Goal: Contribute content: Contribute content

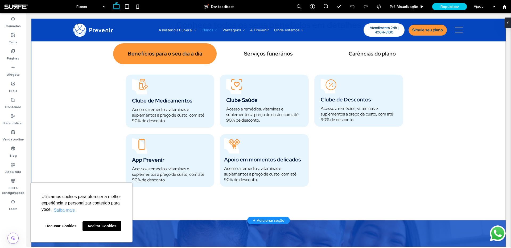
scroll to position [544, 0]
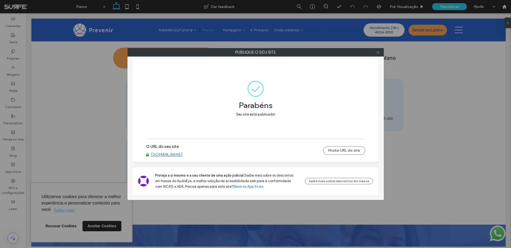
click at [377, 53] on use at bounding box center [377, 52] width 3 height 3
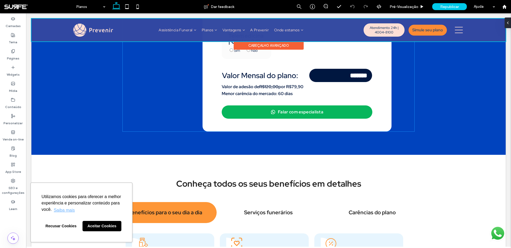
scroll to position [381, 0]
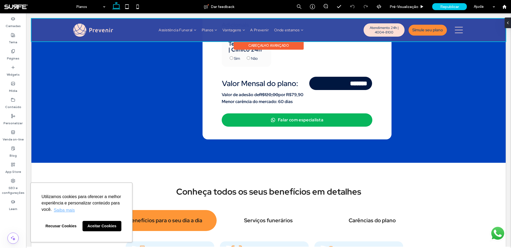
click at [211, 31] on div at bounding box center [268, 30] width 474 height 23
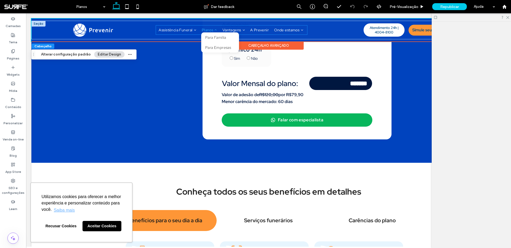
click at [211, 31] on li "Planos Para Família Para Empresas" at bounding box center [209, 30] width 21 height 5
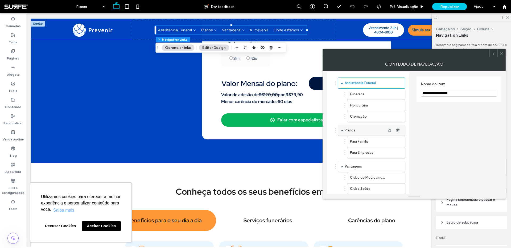
scroll to position [22, 0]
click at [398, 142] on use "button" at bounding box center [397, 140] width 3 height 3
click at [398, 141] on icon "button" at bounding box center [398, 140] width 4 height 4
click at [502, 53] on icon at bounding box center [501, 53] width 4 height 4
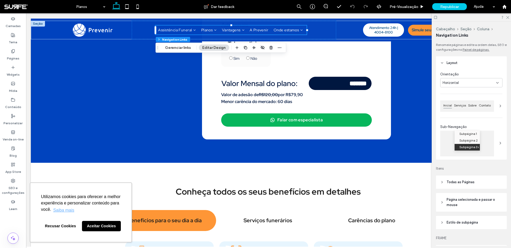
click at [177, 52] on div "Cabeçalho Seção Coluna Navigation Links Gerenciar links Editar Design" at bounding box center [220, 48] width 131 height 10
click at [177, 49] on button "Gerenciar links" at bounding box center [177, 48] width 33 height 6
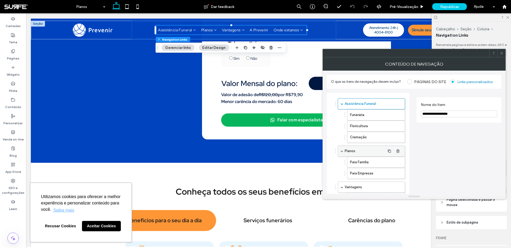
click at [363, 152] on label "Planos" at bounding box center [364, 151] width 40 height 11
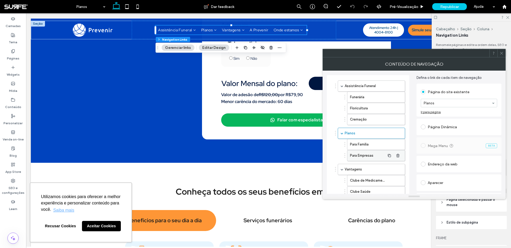
scroll to position [20, 0]
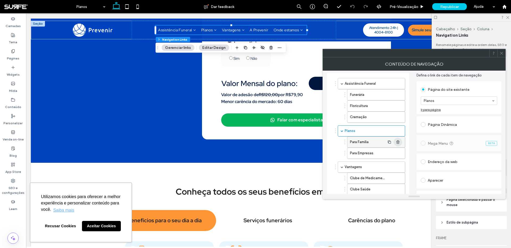
click at [396, 142] on use "button" at bounding box center [397, 141] width 3 height 3
click at [397, 141] on use "button" at bounding box center [397, 141] width 3 height 3
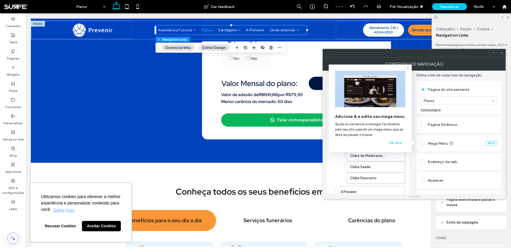
click at [409, 69] on icon at bounding box center [408, 68] width 4 height 4
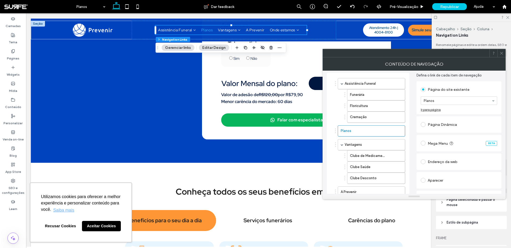
drag, startPoint x: 501, startPoint y: 53, endPoint x: 486, endPoint y: 50, distance: 16.1
click at [501, 53] on icon at bounding box center [501, 53] width 4 height 4
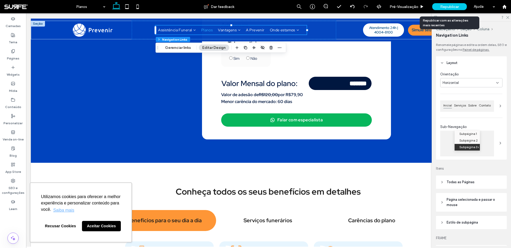
click at [447, 7] on span "Republicar" at bounding box center [449, 7] width 19 height 5
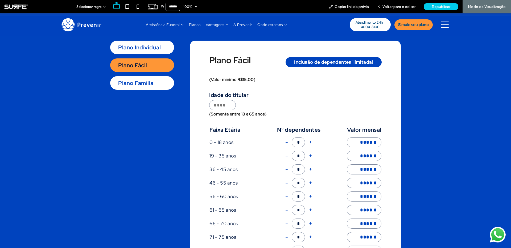
scroll to position [265, 0]
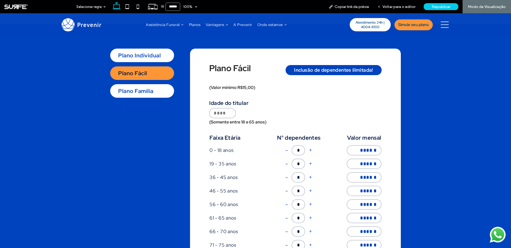
click at [138, 93] on div "Plano Família" at bounding box center [142, 91] width 64 height 14
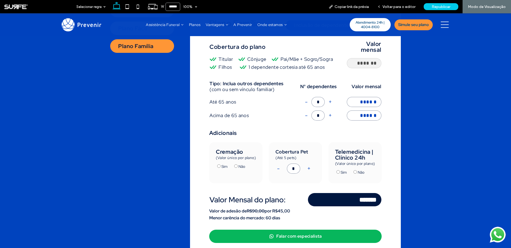
scroll to position [312, 0]
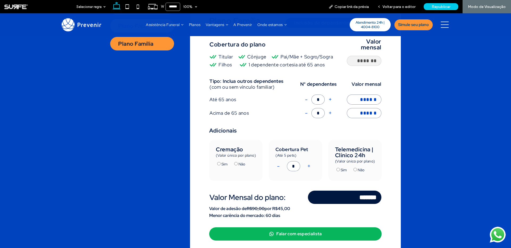
click at [331, 100] on button "+" at bounding box center [330, 100] width 7 height 10
type input "*"
type input "******"
type input "*******"
click at [328, 113] on button "+" at bounding box center [330, 113] width 7 height 10
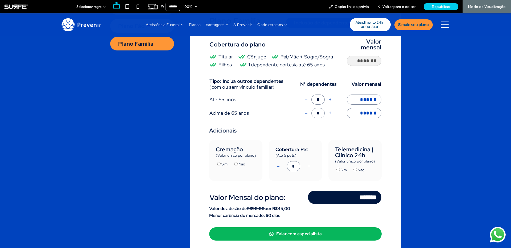
type input "*"
type input "*******"
click at [308, 101] on button "-" at bounding box center [306, 100] width 6 height 10
type input "*"
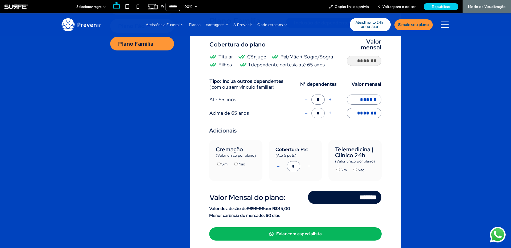
type input "******"
type input "*******"
click at [305, 113] on button "-" at bounding box center [306, 113] width 6 height 10
type input "*"
type input "******"
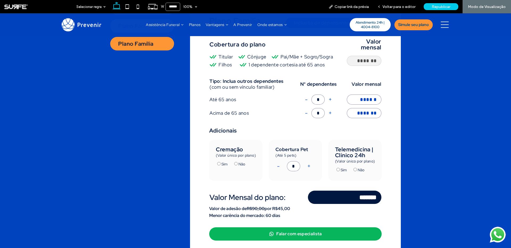
type input "*******"
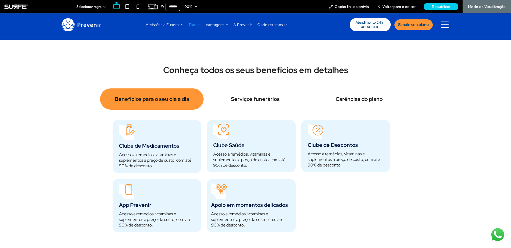
scroll to position [555, 0]
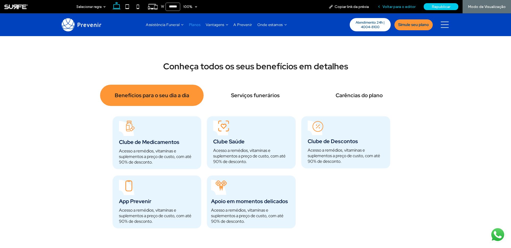
click at [403, 5] on span "Voltar para o editor" at bounding box center [398, 7] width 33 height 5
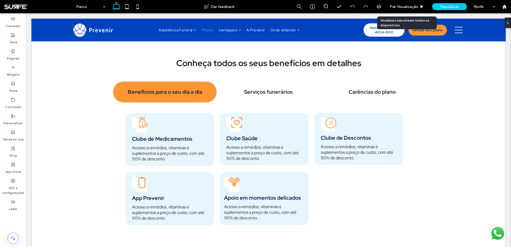
scroll to position [558, 0]
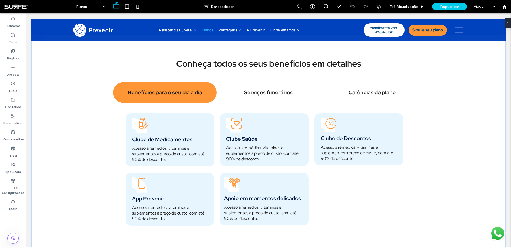
click at [161, 154] on span "Acesso a remédios, vitaminas e suplementos a preço de custo, com até 90% de des…" at bounding box center [168, 154] width 72 height 17
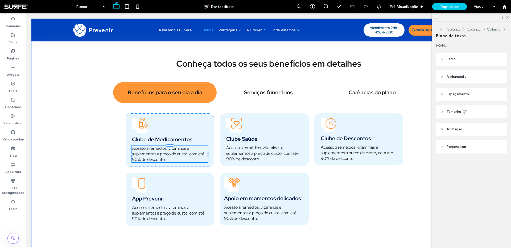
click at [161, 154] on div "Acesso a remédios, vitaminas e suplementos a preço de custo, com até 90% de des…" at bounding box center [170, 154] width 76 height 17
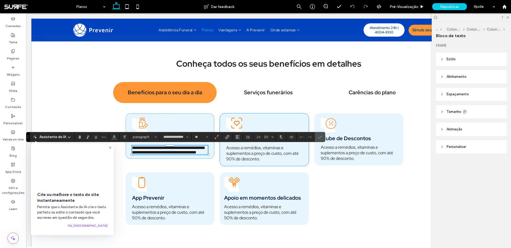
click at [236, 153] on span "Acesso a remédios, vitaminas e suplementos a preço de custo, com até 90% de des…" at bounding box center [262, 153] width 72 height 17
click at [236, 153] on div "Acesso a remédios, vitaminas e suplementos a preço de custo, com até 90% de des…" at bounding box center [264, 153] width 76 height 17
click at [236, 153] on span "Acesso a remédios, vitaminas e suplementos a preço de custo, com até 90% de des…" at bounding box center [262, 153] width 72 height 17
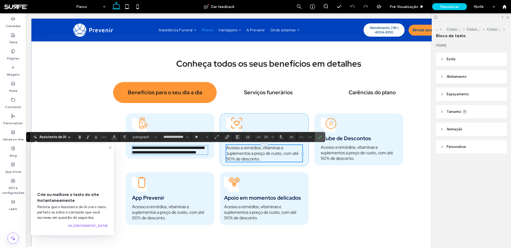
click at [237, 153] on span "Acesso a remédios, vitaminas e suplementos a preço de custo, com até 90% de des…" at bounding box center [262, 153] width 72 height 17
click at [253, 155] on span "Acesso a remédios, vitaminas e suplementos a preço de custo, com até 90% de des…" at bounding box center [262, 153] width 72 height 17
click at [319, 138] on icon "Confirmar" at bounding box center [320, 137] width 4 height 4
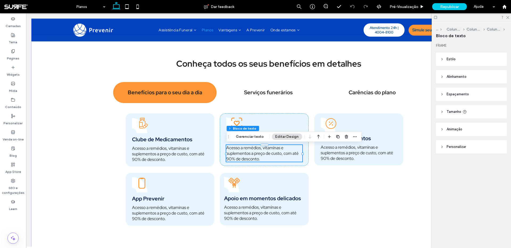
click at [282, 152] on span "Acesso a remédios, vitaminas e suplementos a preço de custo, com até 90% de des…" at bounding box center [262, 153] width 72 height 17
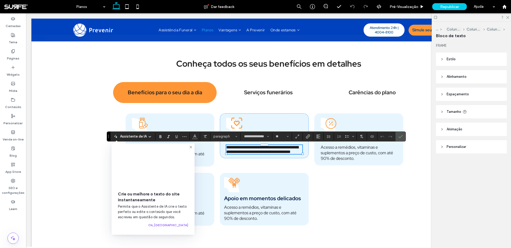
type input "**"
click at [400, 138] on icon "Confirmar" at bounding box center [400, 137] width 4 height 4
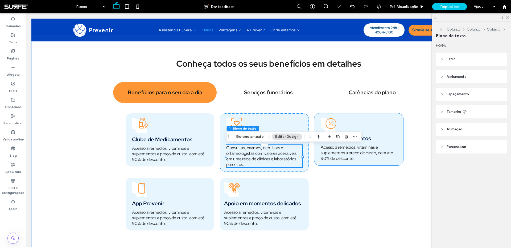
click at [389, 150] on p "Acesso a remédios, vitaminas e suplementos a preço de custo, com até 90% de des…" at bounding box center [359, 153] width 76 height 17
click at [373, 150] on span "Acesso a remédios, vitaminas e suplementos a preço de custo, com até 90% de des…" at bounding box center [357, 153] width 72 height 17
drag, startPoint x: 373, startPoint y: 150, endPoint x: 367, endPoint y: 150, distance: 6.6
click at [373, 150] on span "Acesso a remédios, vitaminas e suplementos a preço de custo, com até 90% de des…" at bounding box center [357, 153] width 72 height 17
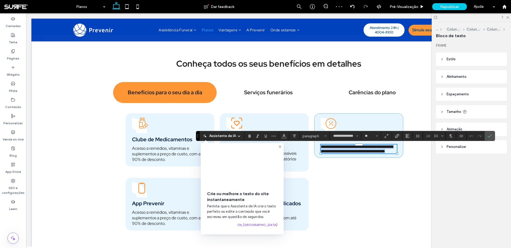
type input "**"
drag, startPoint x: 485, startPoint y: 135, endPoint x: 482, endPoint y: 136, distance: 3.2
click at [485, 135] on label "Confirmar" at bounding box center [489, 136] width 8 height 10
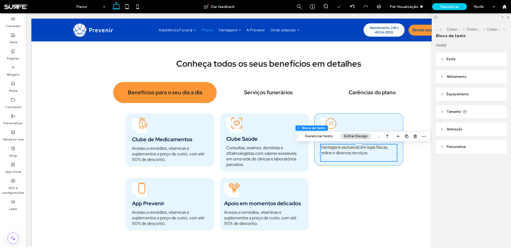
click at [326, 166] on div "Clube de Descontos Vantagens exclusivas em lojas físicas, online e diversos ser…" at bounding box center [358, 140] width 89 height 52
click at [399, 152] on div "Clube de Descontos Vantagens exclusivas em lojas físicas, online e diversos ser…" at bounding box center [358, 140] width 89 height 52
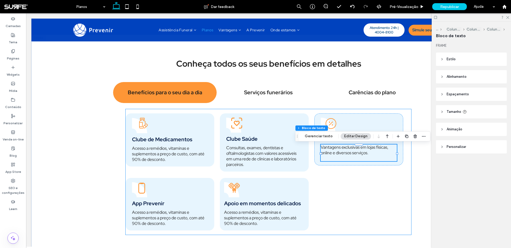
click at [403, 155] on div "Clube de Medicamentos Acesso a remédios, vitaminas e suplementos a preço de cus…" at bounding box center [268, 172] width 285 height 126
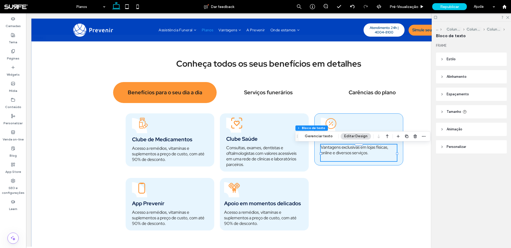
click at [402, 154] on div "Clube de Descontos Vantagens exclusivas em lojas físicas, online e diversos ser…" at bounding box center [358, 140] width 89 height 52
click at [400, 156] on div "Clube de Descontos Vantagens exclusivas em lojas físicas, online e diversos ser…" at bounding box center [358, 140] width 89 height 52
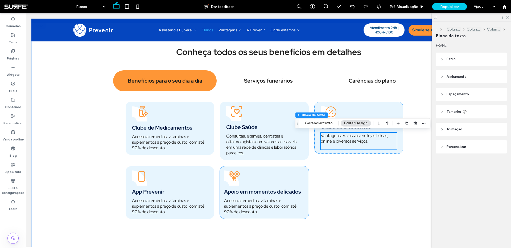
scroll to position [571, 0]
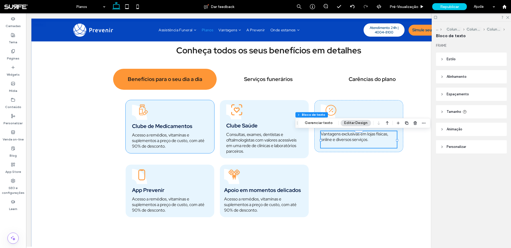
click at [174, 152] on div "Clube de Medicamentos Acesso a remédios, vitaminas e suplementos a preço de cus…" at bounding box center [170, 126] width 89 height 53
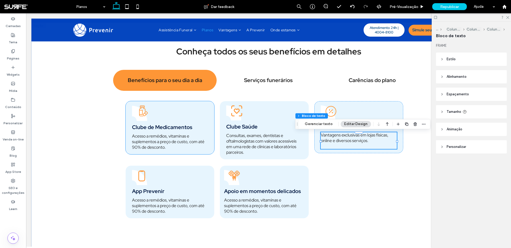
click at [174, 153] on div "Clube de Medicamentos Acesso a remédios, vitaminas e suplementos a preço de cus…" at bounding box center [170, 127] width 89 height 53
click at [178, 150] on p "Acesso a remédios, vitaminas e suplementos a preço de custo, com até 90% de des…" at bounding box center [170, 142] width 76 height 17
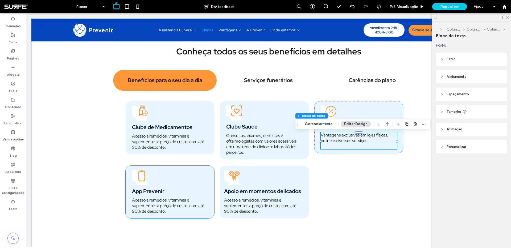
click at [149, 204] on span "Acesso a remédios, vitaminas e suplementos a preço de custo, com até 90% de des…" at bounding box center [168, 206] width 72 height 17
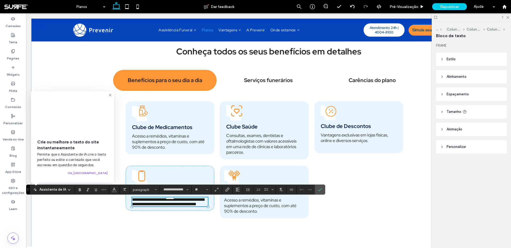
type input "**"
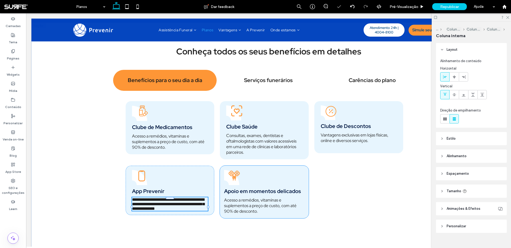
type input "***"
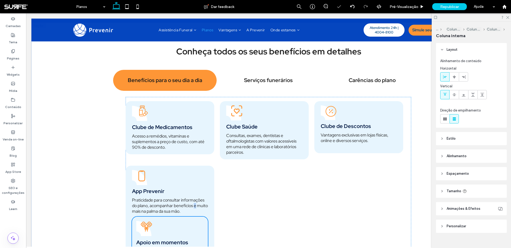
click at [249, 208] on div "Clube de Medicamentos Acesso a remédios, vitaminas e suplementos a preço de cus…" at bounding box center [268, 191] width 285 height 188
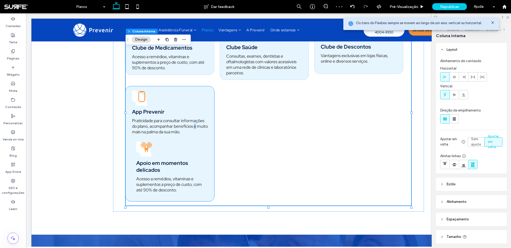
click at [171, 153] on div "Apoio em momentos delicados Acesso a remédios, vitaminas e suplementos a preço …" at bounding box center [170, 168] width 76 height 60
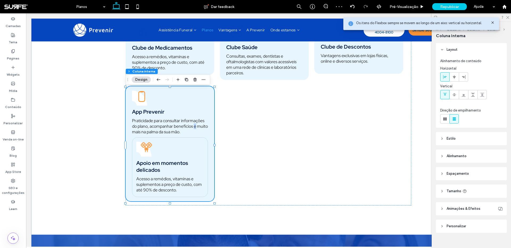
scroll to position [649, 0]
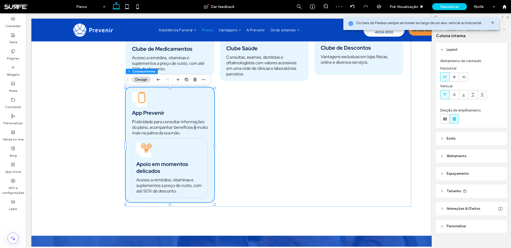
click at [170, 149] on div "Apoio em momentos delicados Acesso a remédios, vitaminas e suplementos a preço …" at bounding box center [170, 169] width 76 height 60
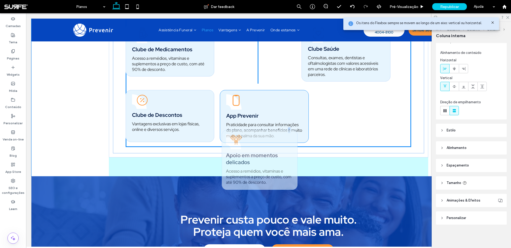
scroll to position [648, 0]
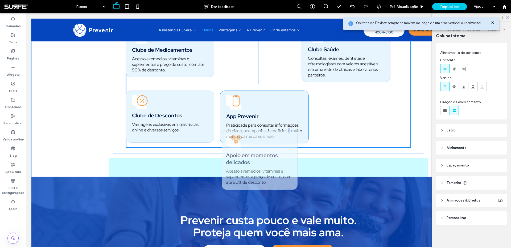
drag, startPoint x: 170, startPoint y: 148, endPoint x: 260, endPoint y: 157, distance: 90.8
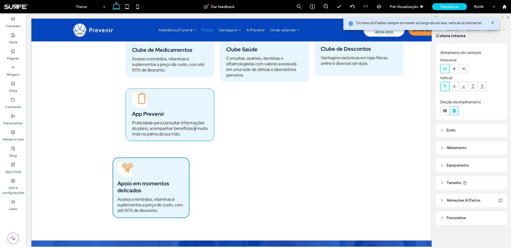
type input "**"
type input "****"
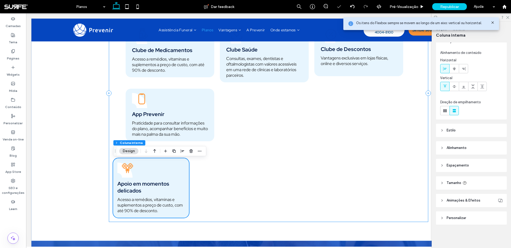
scroll to position [647, 0]
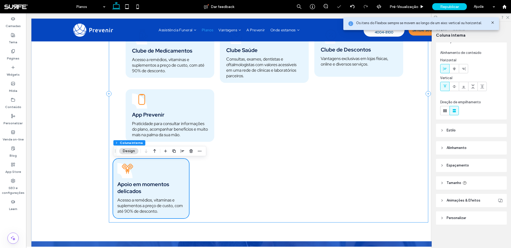
click at [261, 155] on div "Conheça todos os seus benefícios em detalhes Benefícios para o seu dia a dia Se…" at bounding box center [268, 94] width 319 height 258
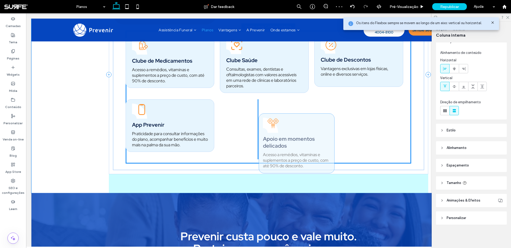
scroll to position [636, 0]
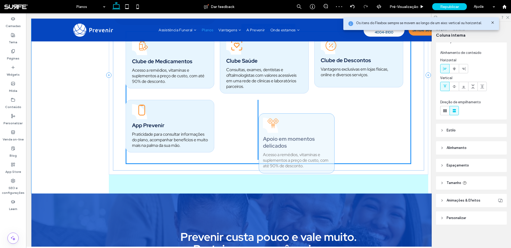
drag, startPoint x: 176, startPoint y: 166, endPoint x: 321, endPoint y: 119, distance: 152.9
type input "**"
type input "****"
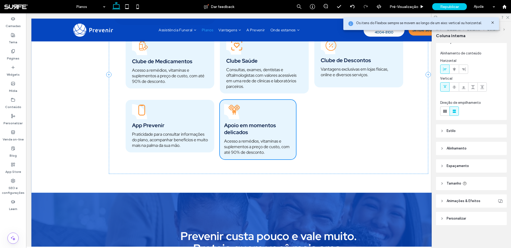
scroll to position [8, 0]
click at [256, 149] on span "Acesso a remédios, vitaminas e suplementos a preço de custo, com até 90% de des…" at bounding box center [256, 147] width 65 height 17
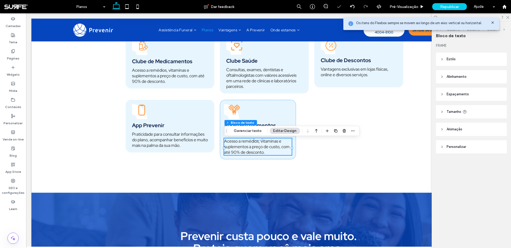
click at [256, 149] on span "Acesso a remédios, vitaminas e suplementos a preço de custo, com até 90% de des…" at bounding box center [256, 147] width 65 height 17
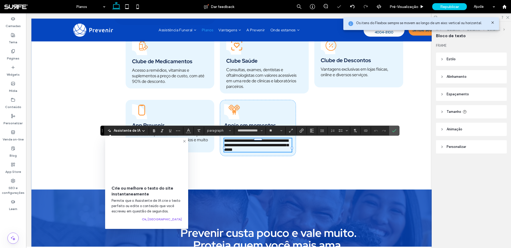
type input "**"
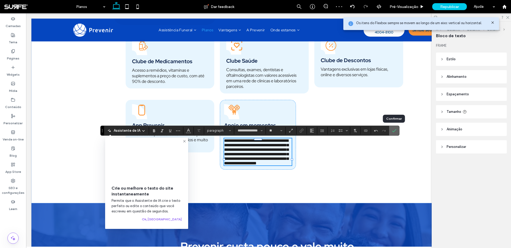
click at [392, 132] on icon "Confirmar" at bounding box center [394, 131] width 4 height 4
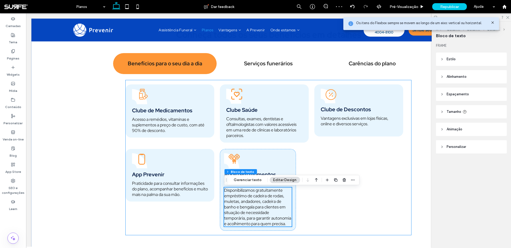
scroll to position [580, 0]
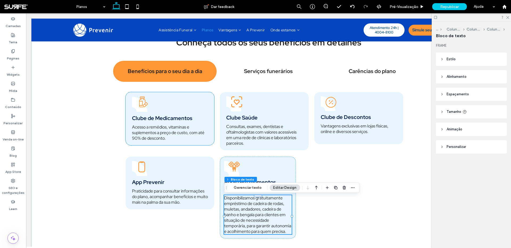
click at [211, 110] on div "Clube de Medicamentos Acesso a remédios, vitaminas e suplementos a preço de cus…" at bounding box center [170, 118] width 89 height 53
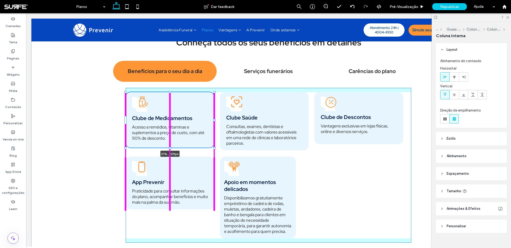
scroll to position [8, 0]
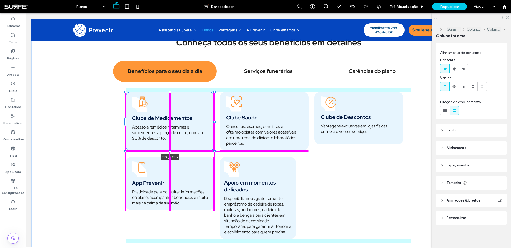
drag, startPoint x: 169, startPoint y: 149, endPoint x: 186, endPoint y: 153, distance: 17.5
click at [169, 152] on div at bounding box center [170, 151] width 2 height 2
type input "***"
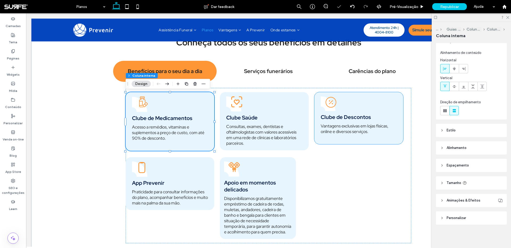
click at [339, 143] on div "Clube de Descontos Vantagens exclusivas em lojas físicas, online e diversos ser…" at bounding box center [358, 118] width 89 height 52
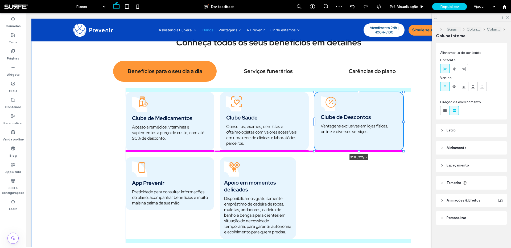
drag, startPoint x: 359, startPoint y: 147, endPoint x: 357, endPoint y: 151, distance: 4.7
click at [315, 93] on div at bounding box center [314, 93] width 0 height 0
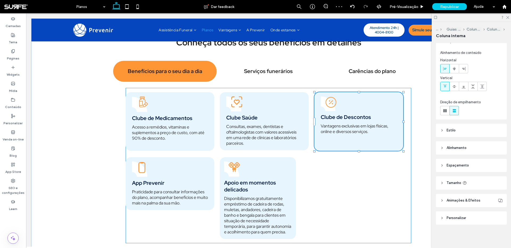
type input "***"
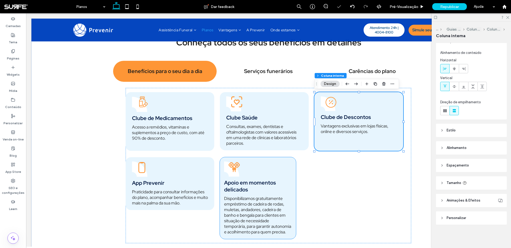
drag, startPoint x: 280, startPoint y: 167, endPoint x: 283, endPoint y: 169, distance: 3.6
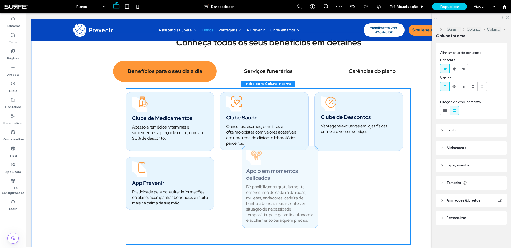
drag, startPoint x: 365, startPoint y: 101, endPoint x: 293, endPoint y: 154, distance: 89.6
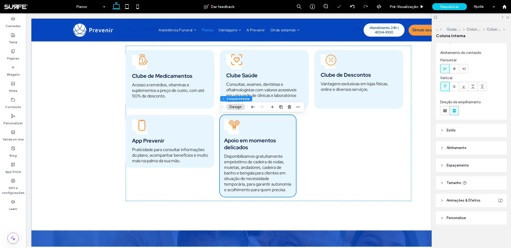
click at [294, 159] on div "Apoio em momentos delicados Disponibilizamos gratuitamente empréstimo de cadeir…" at bounding box center [258, 156] width 76 height 82
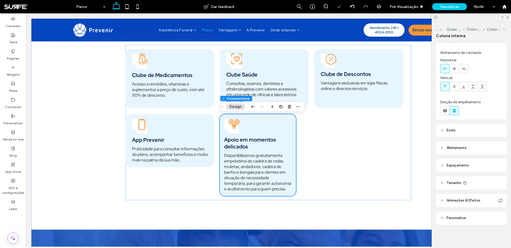
scroll to position [623, 0]
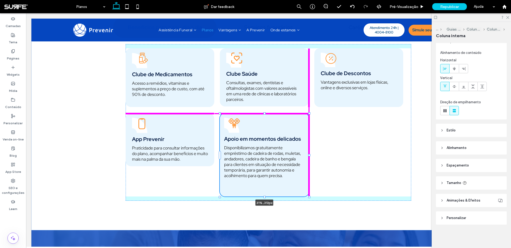
drag, startPoint x: 297, startPoint y: 155, endPoint x: 309, endPoint y: 155, distance: 12.3
click at [309, 155] on div at bounding box center [309, 155] width 2 height 2
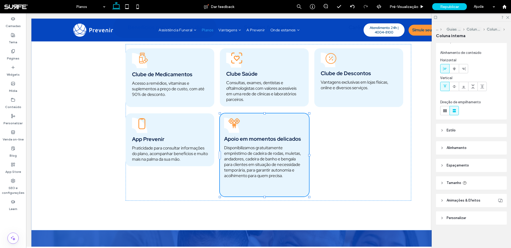
type input "**"
type input "****"
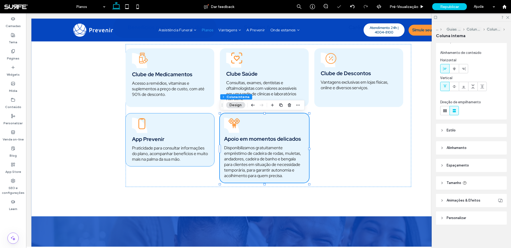
click at [205, 161] on p "Praticidade para consultar informações do plano, acompanhar benefícios e muito …" at bounding box center [170, 153] width 76 height 17
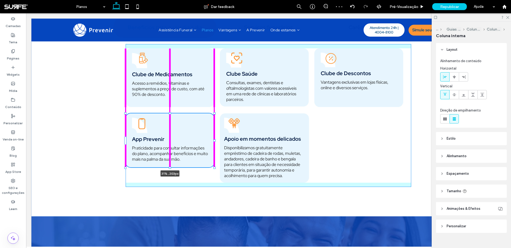
scroll to position [8, 0]
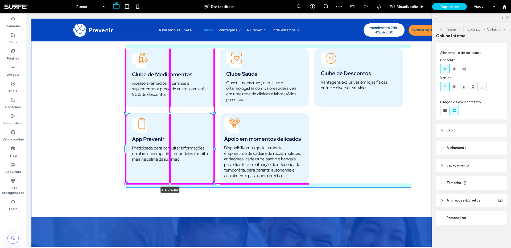
drag, startPoint x: 169, startPoint y: 169, endPoint x: 162, endPoint y: 184, distance: 17.3
click at [126, 114] on div at bounding box center [126, 114] width 0 height 0
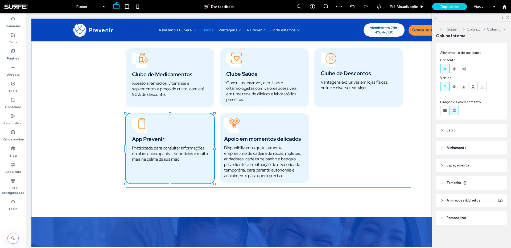
type input "***"
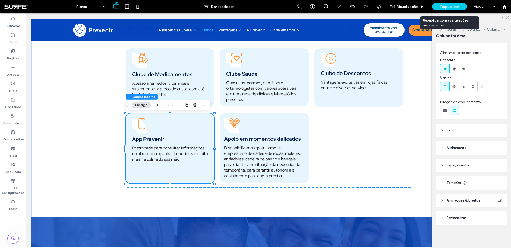
click at [445, 5] on span "Republicar" at bounding box center [449, 7] width 19 height 5
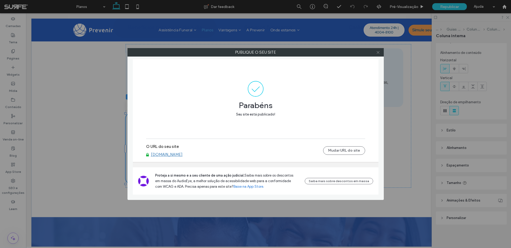
click at [378, 52] on icon at bounding box center [378, 53] width 4 height 4
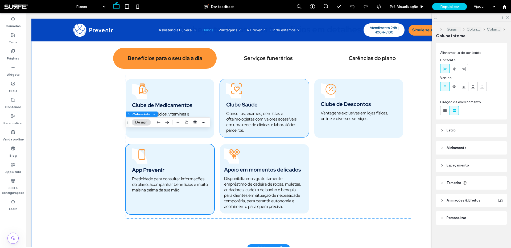
scroll to position [589, 0]
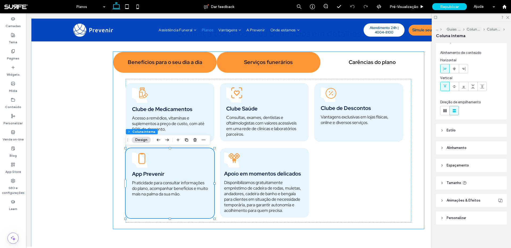
click at [255, 67] on div "Serviços funerários" at bounding box center [268, 62] width 103 height 21
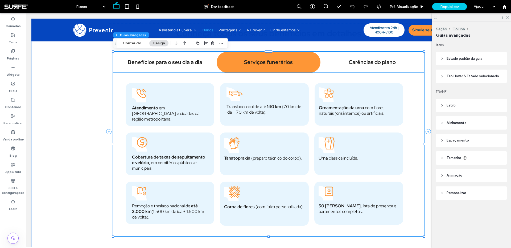
click at [256, 113] on span "(70 km de ida + 70 km de volta)." at bounding box center [263, 109] width 75 height 11
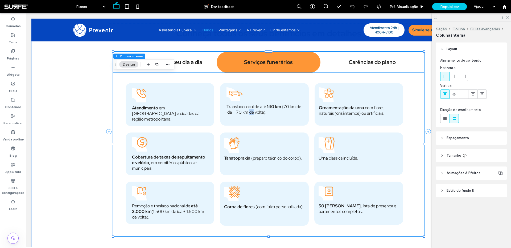
click at [256, 113] on span "(70 km de ida + 70 km de volta)." at bounding box center [263, 109] width 75 height 11
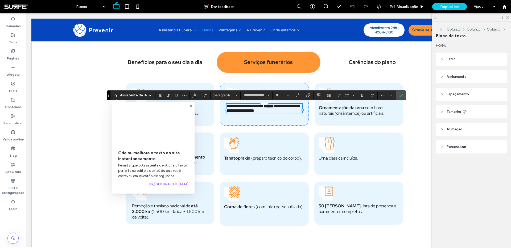
click at [273, 108] on strong "******" at bounding box center [269, 106] width 10 height 4
click at [271, 107] on strong "******" at bounding box center [269, 106] width 10 height 4
click at [288, 108] on span "**********" at bounding box center [262, 108] width 73 height 9
click at [242, 113] on span "**********" at bounding box center [262, 108] width 73 height 9
click at [400, 96] on icon "Confirmar" at bounding box center [400, 95] width 4 height 4
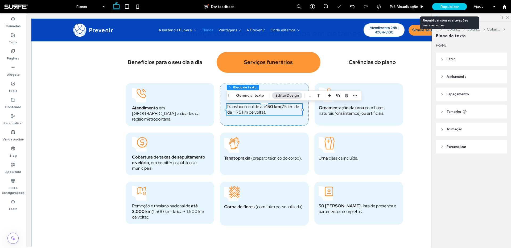
click at [442, 6] on span "Republicar" at bounding box center [449, 7] width 19 height 5
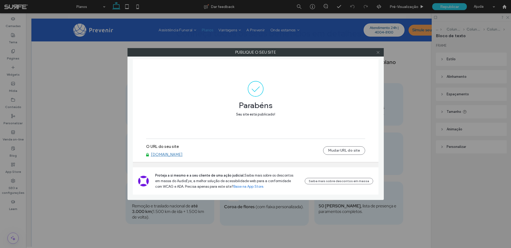
click at [376, 51] on icon at bounding box center [378, 53] width 4 height 4
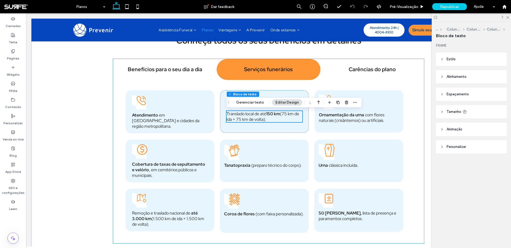
scroll to position [582, 0]
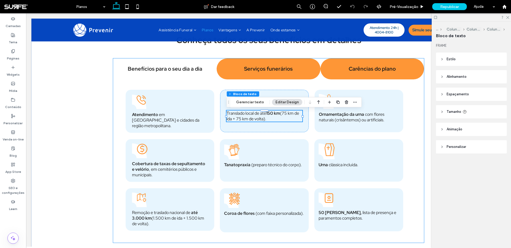
click at [371, 67] on h4 "Carências do plano" at bounding box center [371, 68] width 97 height 7
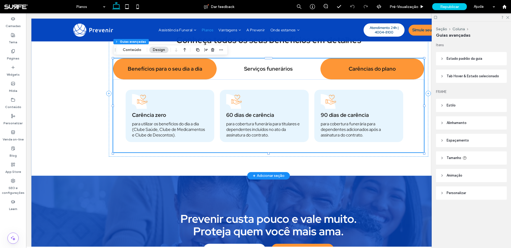
click at [180, 73] on div "Benefícios para o seu dia a dia" at bounding box center [164, 69] width 103 height 21
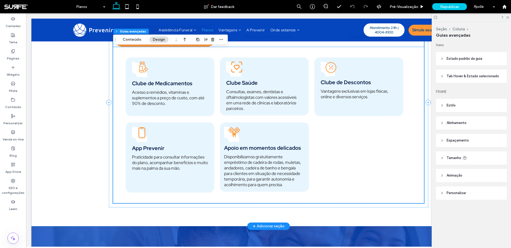
scroll to position [615, 0]
click at [272, 128] on div "Apoio em momentos delicados Disponibilizamos gratuitamente empréstimo de cadeir…" at bounding box center [264, 156] width 89 height 69
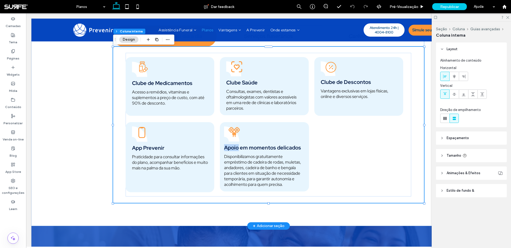
click at [272, 128] on div "Apoio em momentos delicados Disponibilizamos gratuitamente empréstimo de cadeir…" at bounding box center [264, 156] width 89 height 69
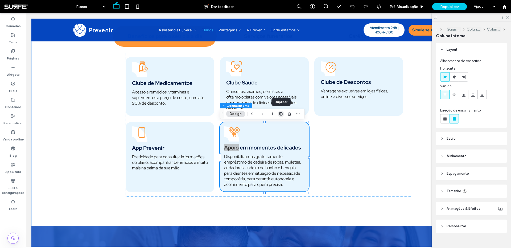
click at [278, 116] on icon "button" at bounding box center [280, 114] width 4 height 4
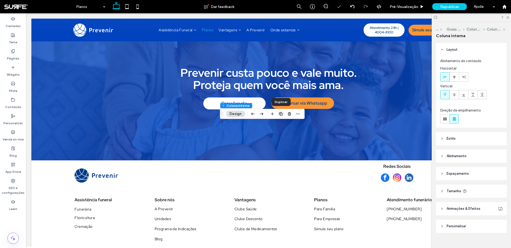
scroll to position [418, 0]
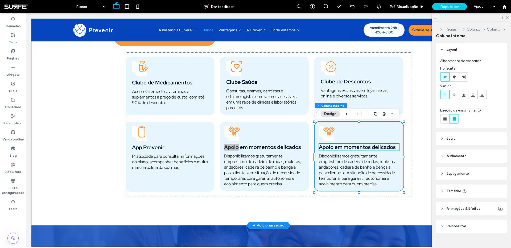
click at [338, 151] on span "Apoio em momentos delicados" at bounding box center [357, 147] width 77 height 7
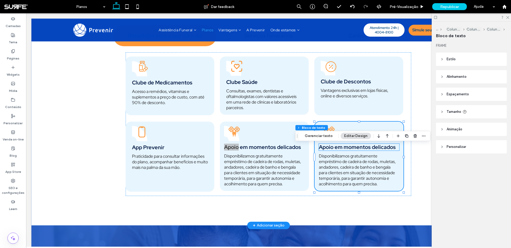
click at [338, 151] on span "Apoio em momentos delicados" at bounding box center [357, 147] width 77 height 7
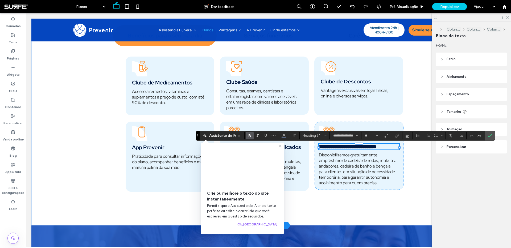
scroll to position [0, 0]
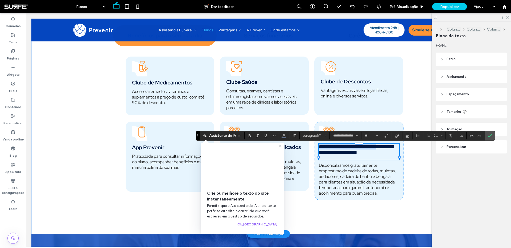
drag, startPoint x: 341, startPoint y: 155, endPoint x: 319, endPoint y: 150, distance: 22.7
click at [319, 150] on span "**********" at bounding box center [356, 149] width 74 height 11
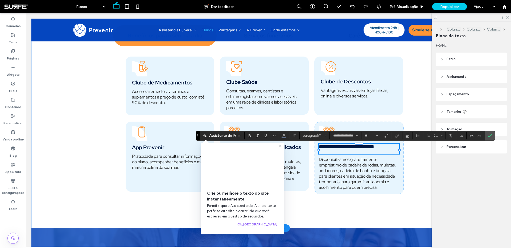
click at [323, 152] on p "﻿" at bounding box center [359, 152] width 80 height 5
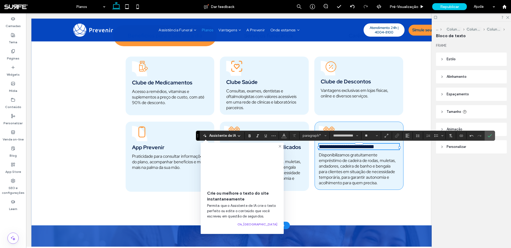
type input "**"
click at [346, 149] on span "**********" at bounding box center [346, 146] width 55 height 5
click at [250, 136] on icon "Negrito" at bounding box center [249, 136] width 4 height 4
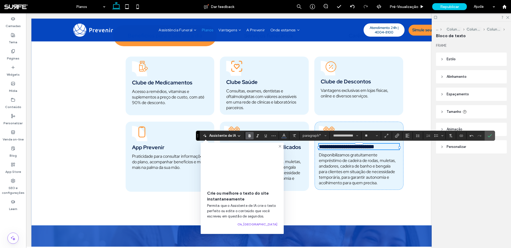
click at [281, 146] on icon at bounding box center [280, 146] width 4 height 4
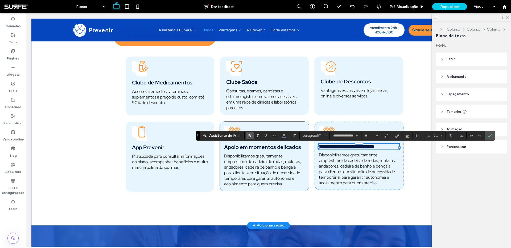
click at [294, 148] on span "Apoio em momentos delicados" at bounding box center [262, 147] width 77 height 7
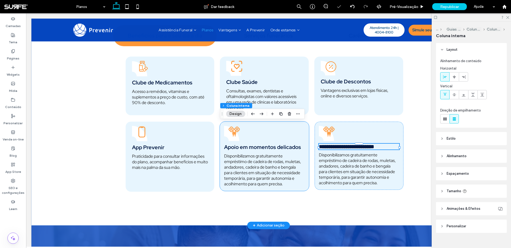
click at [294, 148] on span "Apoio em momentos delicados" at bounding box center [262, 147] width 77 height 7
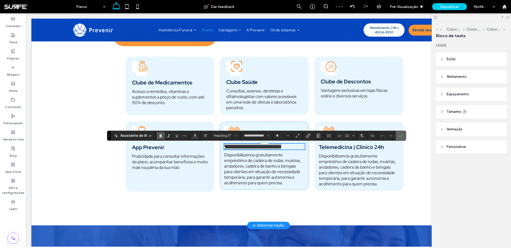
click at [397, 138] on label "Confirmar" at bounding box center [401, 136] width 8 height 10
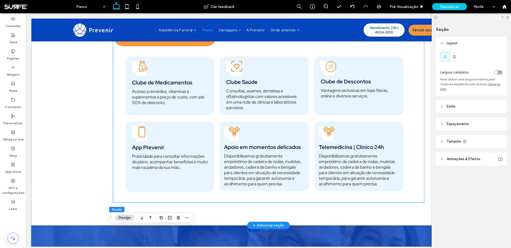
click at [364, 173] on span "Disponibilizamos gratuitamente empréstimo de cadeira de rodas, muletas, andador…" at bounding box center [357, 170] width 77 height 34
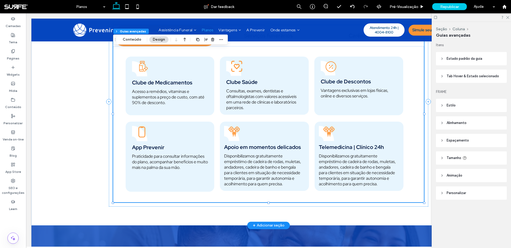
click at [364, 173] on span "Disponibilizamos gratuitamente empréstimo de cadeira de rodas, muletas, andador…" at bounding box center [357, 170] width 77 height 34
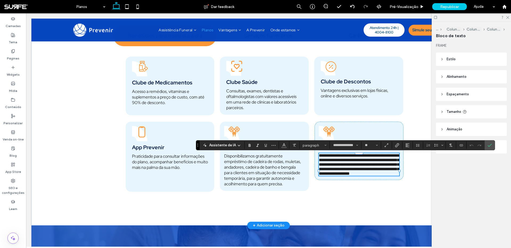
click at [364, 173] on div "**********" at bounding box center [359, 164] width 80 height 23
type input "**"
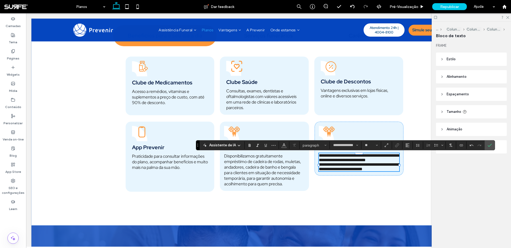
click at [492, 147] on label "Confirmar" at bounding box center [489, 146] width 8 height 10
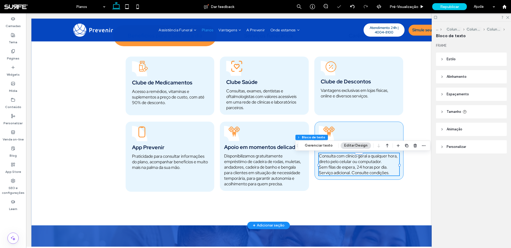
click at [394, 134] on div "Telemedicina | Clínico 24h Consulta com clínico geral a qualquer hora, direto p…" at bounding box center [358, 151] width 89 height 58
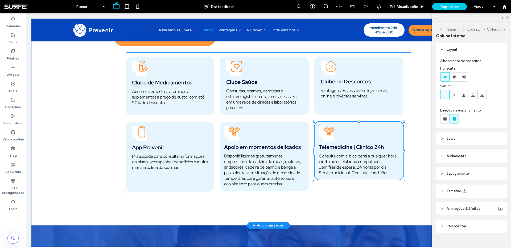
scroll to position [8, 0]
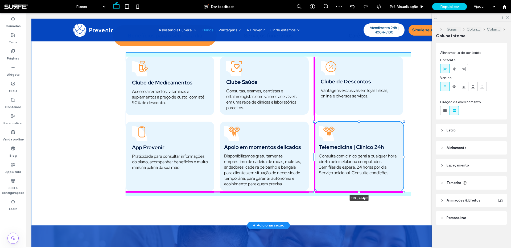
drag, startPoint x: 359, startPoint y: 182, endPoint x: 355, endPoint y: 192, distance: 11.1
click at [356, 192] on div "Conheça todos os seus benefícios em detalhes Benefícios para o seu dia a dia Se…" at bounding box center [268, 102] width 319 height 248
type input "***"
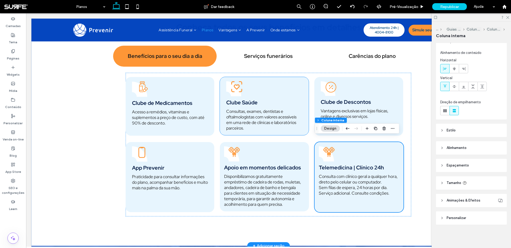
scroll to position [398, 0]
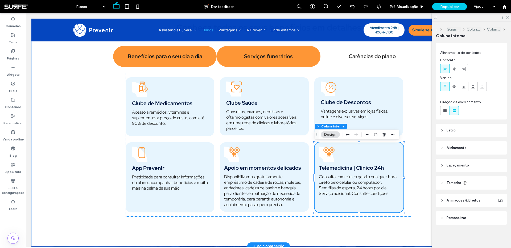
click at [269, 60] on h4 "Serviços funerários" at bounding box center [268, 56] width 97 height 7
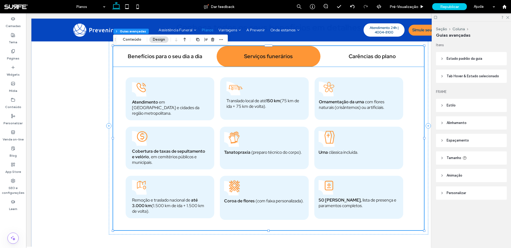
click at [265, 101] on span "Translado local de até" at bounding box center [246, 101] width 40 height 6
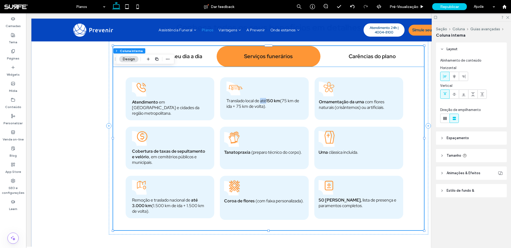
click at [265, 101] on span "Translado local de até" at bounding box center [246, 101] width 40 height 6
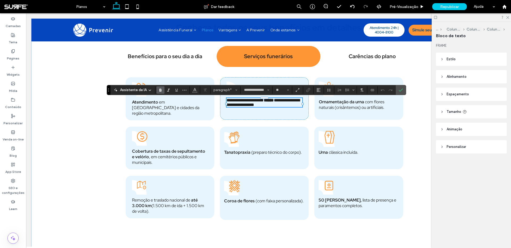
click at [271, 102] on strong "******" at bounding box center [269, 100] width 10 height 4
click at [267, 102] on span "**********" at bounding box center [246, 100] width 40 height 4
click at [158, 91] on icon "Negrito" at bounding box center [160, 90] width 4 height 4
click at [289, 102] on span "**********" at bounding box center [262, 102] width 73 height 9
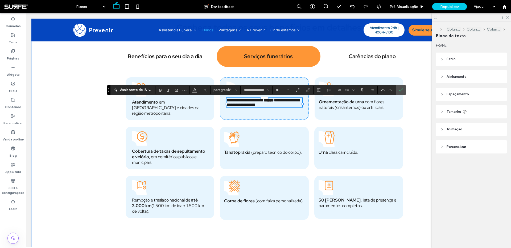
click at [246, 107] on span "**********" at bounding box center [262, 102] width 73 height 9
click at [397, 89] on label "Confirmar" at bounding box center [401, 90] width 8 height 10
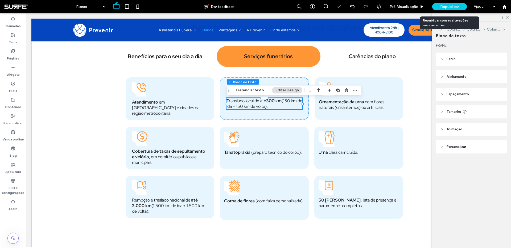
drag, startPoint x: 457, startPoint y: 6, endPoint x: 453, endPoint y: 7, distance: 3.5
click at [457, 6] on span "Republicar" at bounding box center [449, 7] width 19 height 5
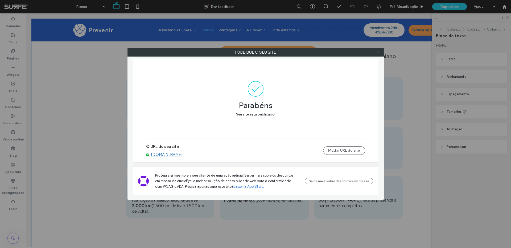
click at [378, 52] on icon at bounding box center [378, 53] width 4 height 4
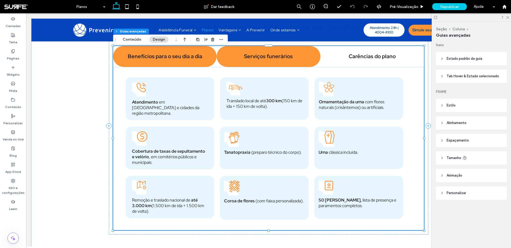
click at [173, 57] on h4 "Benefícios para o seu dia a dia" at bounding box center [164, 56] width 97 height 7
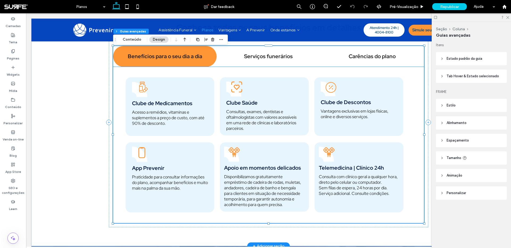
click at [334, 157] on icon at bounding box center [327, 154] width 16 height 15
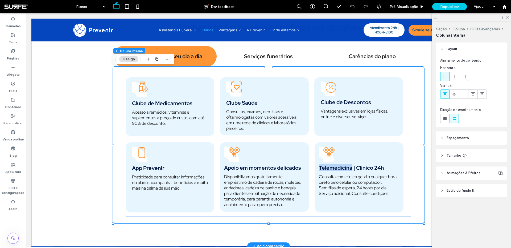
click at [334, 157] on icon at bounding box center [327, 154] width 16 height 15
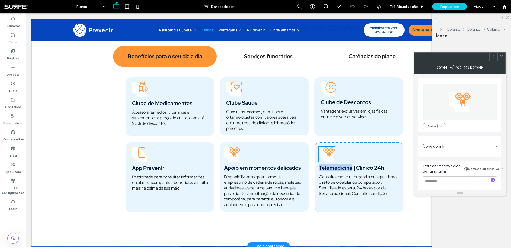
scroll to position [399, 0]
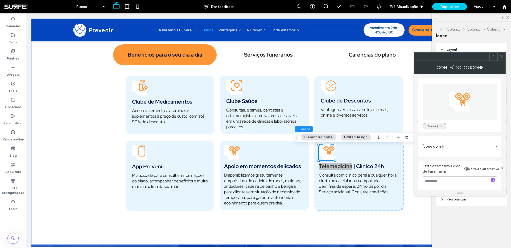
click at [430, 126] on button "Mudar ne" at bounding box center [434, 126] width 24 height 6
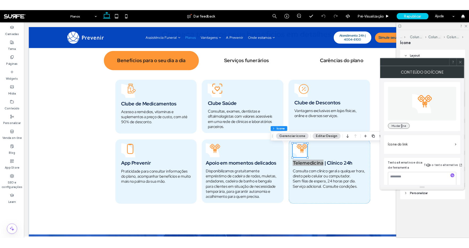
scroll to position [0, 0]
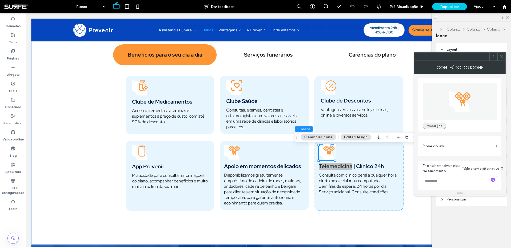
click at [432, 125] on button "Mudar ne" at bounding box center [434, 126] width 24 height 6
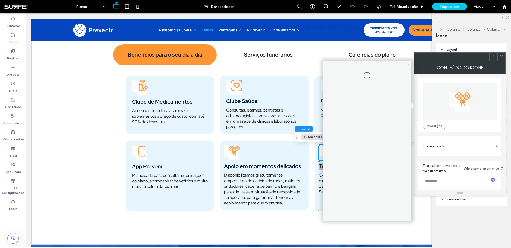
click at [407, 63] on icon at bounding box center [407, 65] width 4 height 4
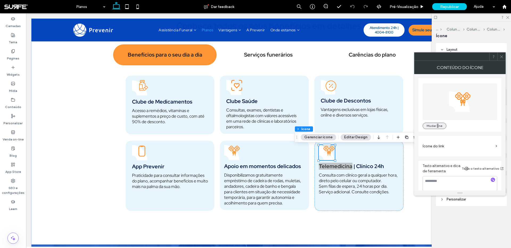
click at [431, 126] on button "Mudar ne" at bounding box center [434, 126] width 24 height 6
click at [442, 123] on button "Mudar ne" at bounding box center [434, 126] width 24 height 6
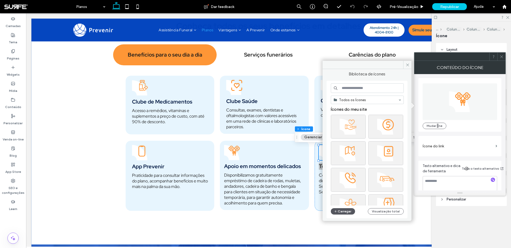
click at [340, 211] on button "Carregar" at bounding box center [343, 212] width 24 height 6
click at [340, 212] on button "Carregar" at bounding box center [343, 212] width 24 height 6
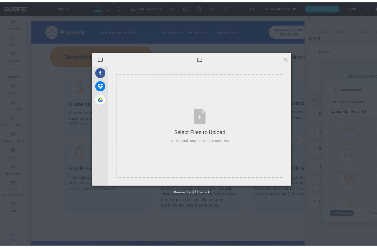
scroll to position [383, 0]
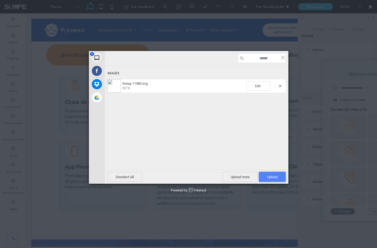
click at [266, 177] on span "Upload 1" at bounding box center [272, 177] width 27 height 10
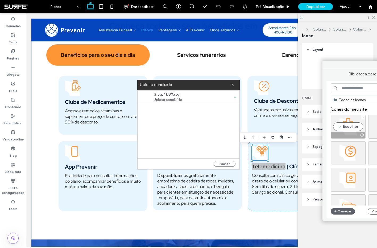
click at [353, 125] on div "Escolher" at bounding box center [348, 127] width 35 height 24
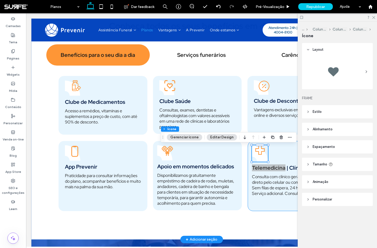
click at [277, 159] on div "Telemedicina | Clínico 24h Consulta com clínico geral a qualquer hora, direto p…" at bounding box center [292, 176] width 89 height 70
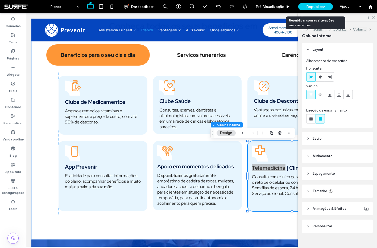
click at [321, 10] on div "Republicar" at bounding box center [315, 6] width 35 height 7
